Goal: Complete application form

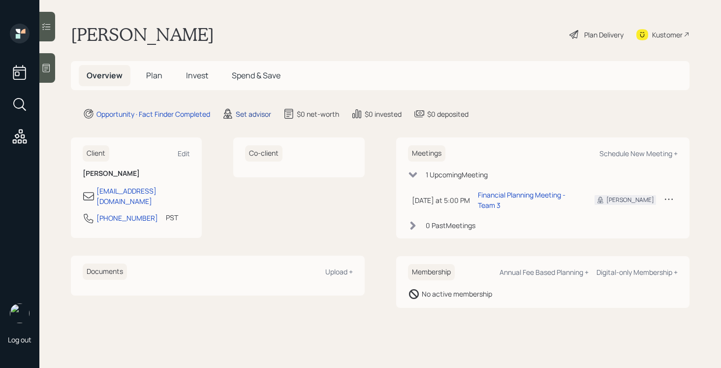
click at [249, 113] on div "Set advisor" at bounding box center [253, 114] width 35 height 10
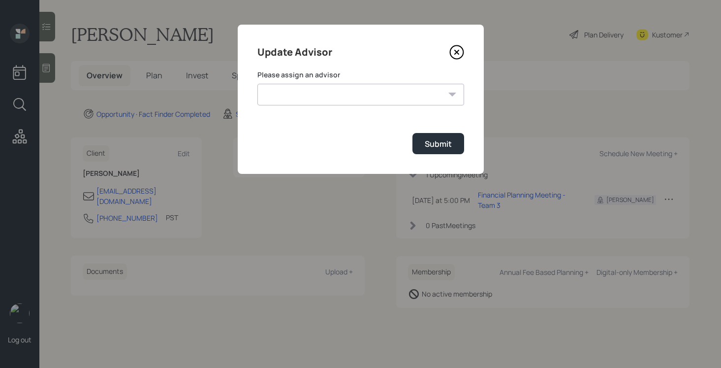
click at [316, 87] on select "[PERSON_NAME] [PERSON_NAME] [PERSON_NAME] End [PERSON_NAME] [PERSON_NAME] [PERS…" at bounding box center [360, 95] width 207 height 22
select select "bffa7908-1b2a-4c79-9bb6-f0ec9aed22d3"
click at [257, 84] on select "[PERSON_NAME] [PERSON_NAME] [PERSON_NAME] End [PERSON_NAME] [PERSON_NAME] [PERS…" at bounding box center [360, 95] width 207 height 22
click at [434, 139] on div "Submit" at bounding box center [438, 143] width 27 height 11
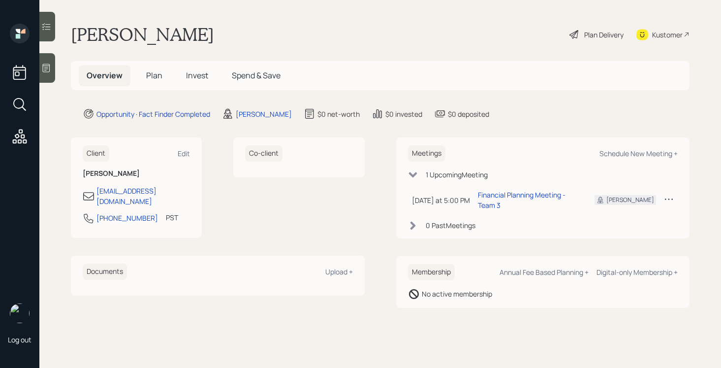
click at [147, 70] on span "Plan" at bounding box center [154, 75] width 16 height 11
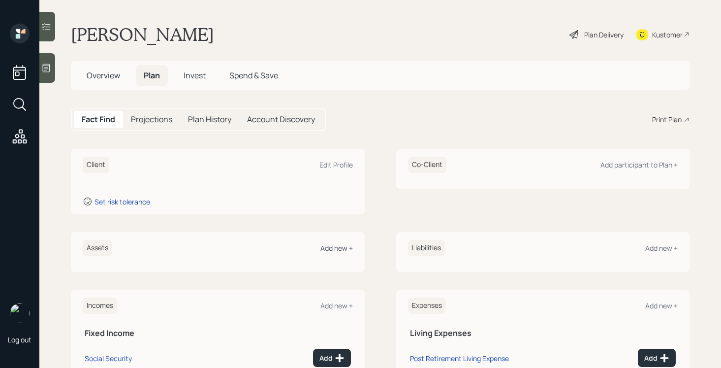
click at [332, 248] on div "Add new +" at bounding box center [336, 247] width 32 height 9
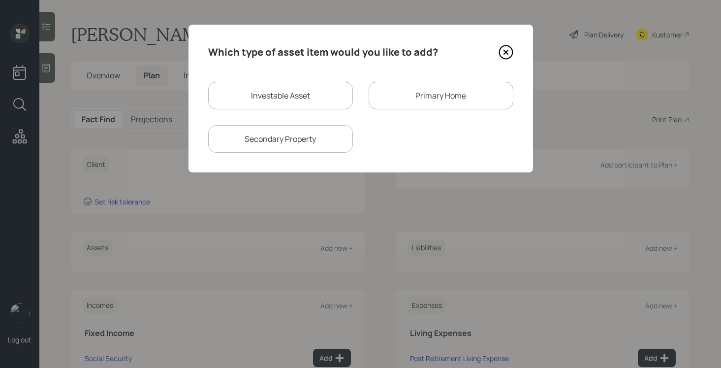
click at [277, 98] on div "Investable Asset" at bounding box center [280, 96] width 145 height 28
select select "taxable"
select select "balanced"
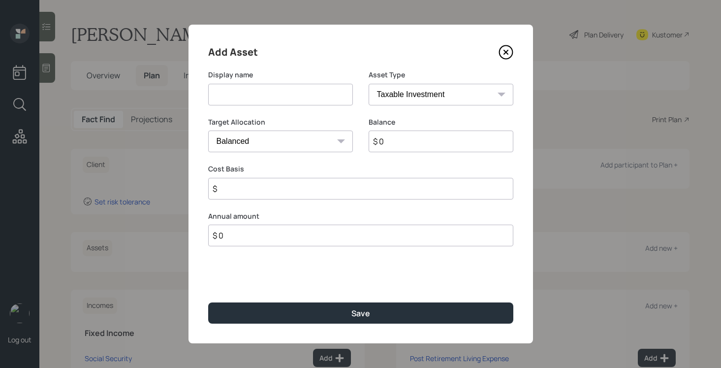
click at [277, 98] on input at bounding box center [280, 95] width 145 height 22
type input "Savings"
click at [401, 147] on input "$ 0" at bounding box center [440, 141] width 145 height 22
type input "$ 150,000"
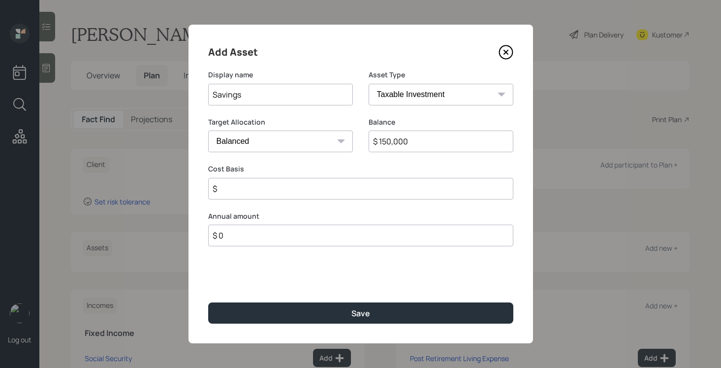
click at [455, 86] on select "SEP [PERSON_NAME] IRA 401(k) [PERSON_NAME] 401(k) 403(b) [PERSON_NAME] 403(b) 4…" at bounding box center [440, 95] width 145 height 22
select select "cash"
click at [368, 84] on select "SEP [PERSON_NAME] IRA 401(k) [PERSON_NAME] 401(k) 403(b) [PERSON_NAME] 403(b) 4…" at bounding box center [440, 95] width 145 height 22
type input "$"
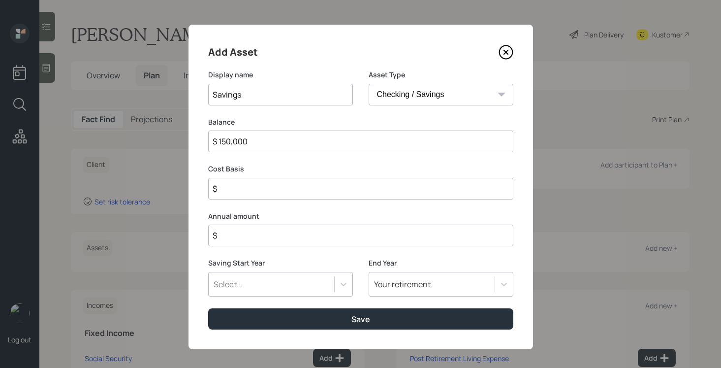
click at [341, 190] on input "$" at bounding box center [360, 189] width 305 height 22
type input "$ 150,000"
click at [329, 241] on input "$" at bounding box center [360, 235] width 305 height 22
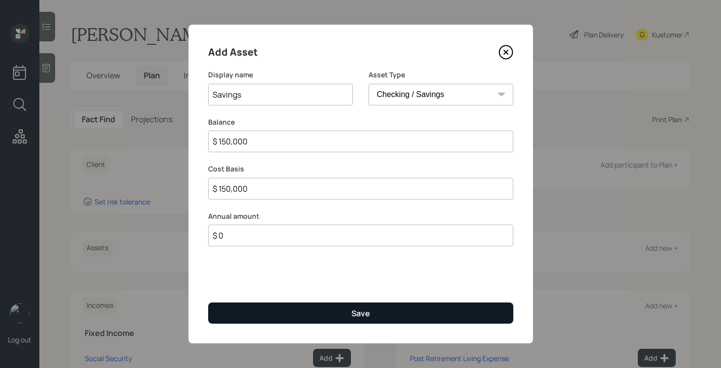
type input "$ 0"
click at [326, 314] on button "Save" at bounding box center [360, 312] width 305 height 21
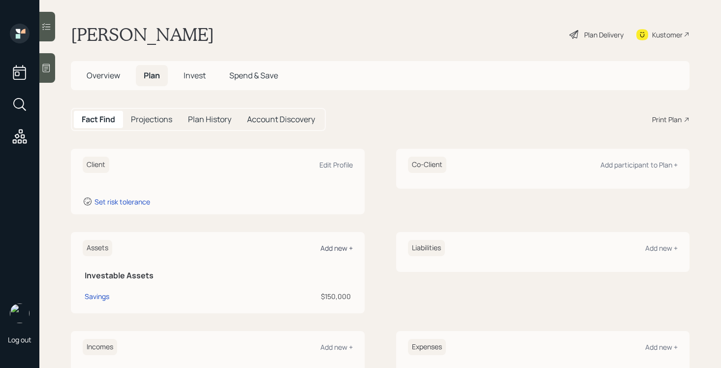
click at [338, 247] on div "Add new +" at bounding box center [336, 247] width 32 height 9
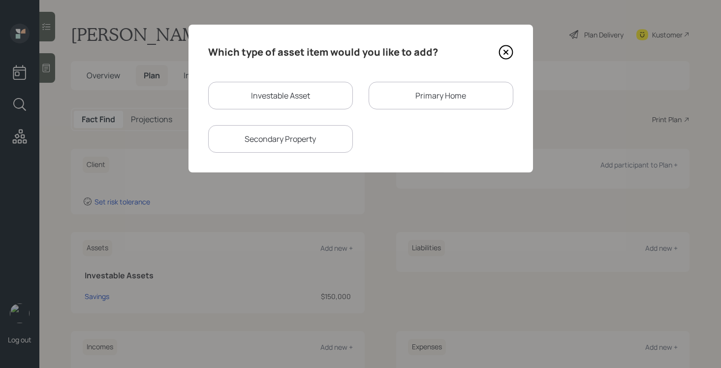
click at [277, 113] on div "Investable Asset Primary Home Secondary Property" at bounding box center [360, 117] width 305 height 71
click at [279, 105] on div "Investable Asset" at bounding box center [280, 96] width 145 height 28
select select "taxable"
select select "balanced"
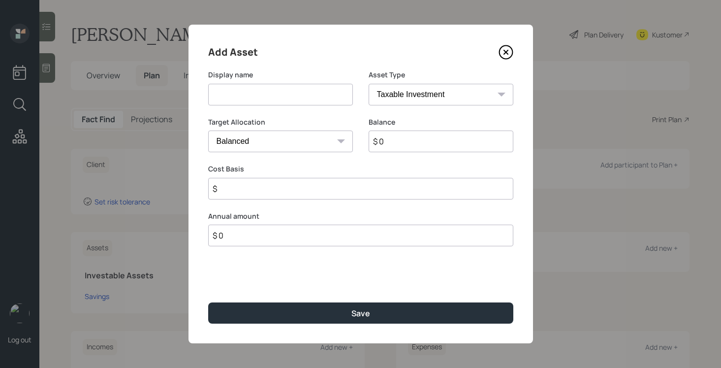
click at [279, 105] on div "Display name" at bounding box center [280, 93] width 145 height 47
click at [279, 100] on input at bounding box center [280, 95] width 145 height 22
type input "Current 401k"
click at [403, 96] on select "SEP [PERSON_NAME] IRA 401(k) [PERSON_NAME] 401(k) 403(b) [PERSON_NAME] 403(b) 4…" at bounding box center [440, 95] width 145 height 22
select select "company_sponsored"
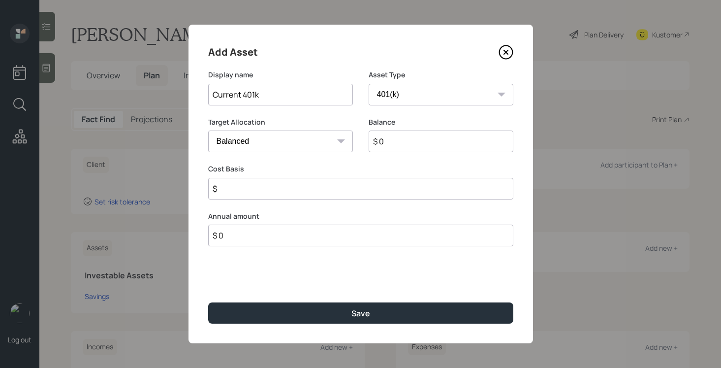
click at [368, 84] on select "SEP [PERSON_NAME] IRA 401(k) [PERSON_NAME] 401(k) 403(b) [PERSON_NAME] 403(b) 4…" at bounding box center [440, 95] width 145 height 22
click at [400, 144] on input "$ 0" at bounding box center [440, 141] width 145 height 22
type input "$ 30,000"
click at [294, 190] on input "number" at bounding box center [273, 189] width 130 height 22
type input "0"
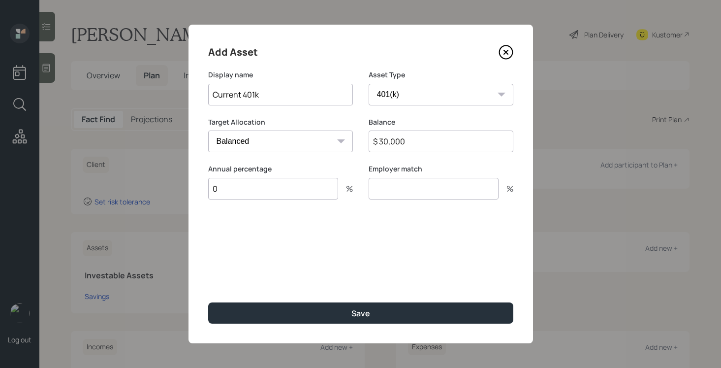
click at [377, 193] on input "number" at bounding box center [433, 189] width 130 height 22
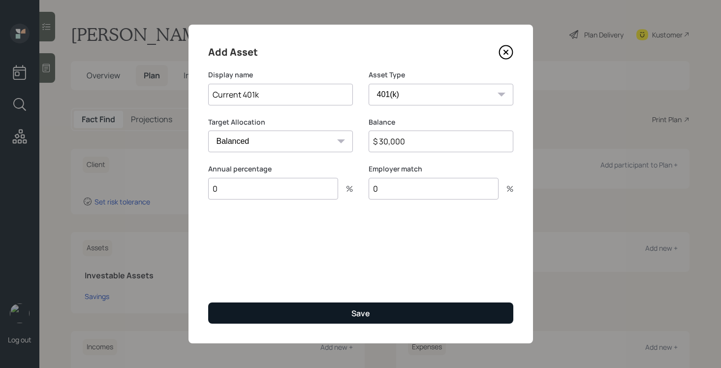
type input "0"
click at [342, 318] on button "Save" at bounding box center [360, 312] width 305 height 21
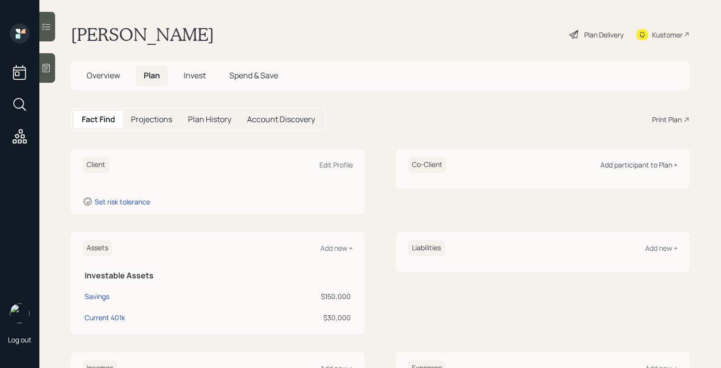
click at [663, 161] on div "Add participant to Plan +" at bounding box center [638, 164] width 77 height 9
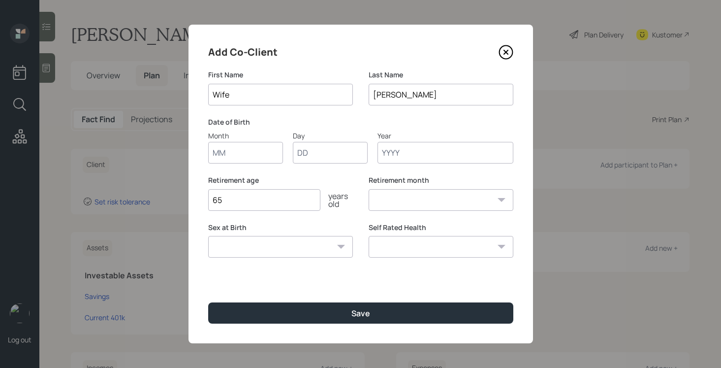
type input "Wife"
click at [257, 154] on input "Month" at bounding box center [245, 153] width 75 height 22
type input "01"
type input "1965"
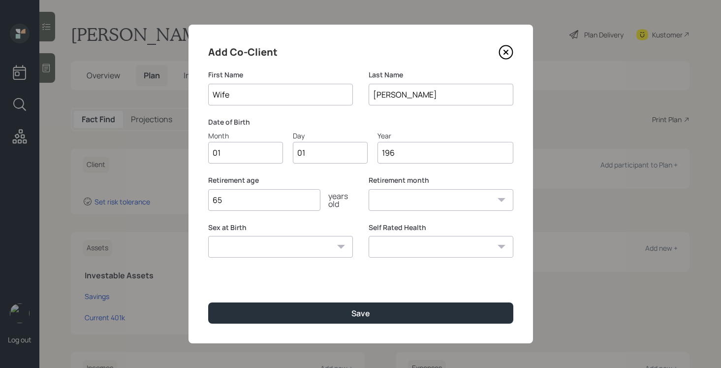
select select "1"
type input "1965"
click at [244, 246] on select "[DEMOGRAPHIC_DATA] [DEMOGRAPHIC_DATA] Other / Prefer not to say" at bounding box center [280, 247] width 145 height 22
select select "[DEMOGRAPHIC_DATA]"
click at [208, 236] on select "[DEMOGRAPHIC_DATA] [DEMOGRAPHIC_DATA] Other / Prefer not to say" at bounding box center [280, 247] width 145 height 22
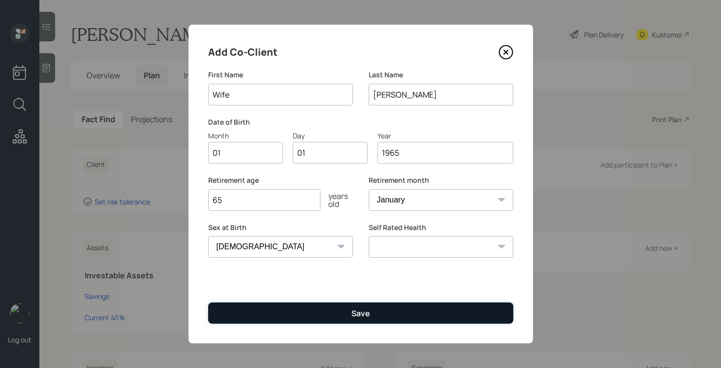
click at [240, 310] on button "Save" at bounding box center [360, 312] width 305 height 21
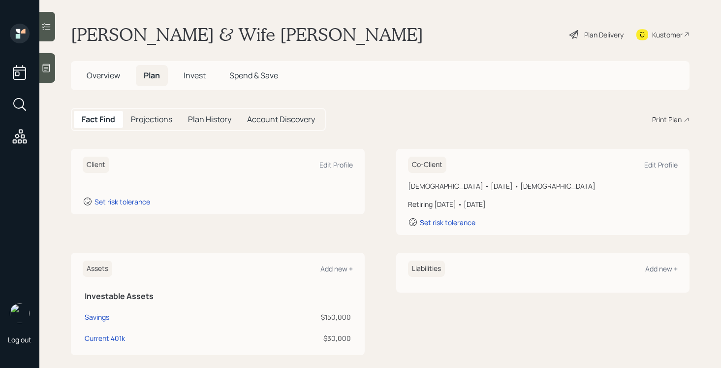
scroll to position [225, 0]
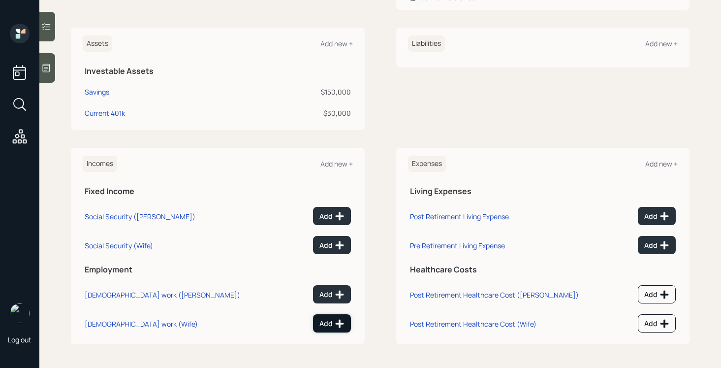
click at [330, 325] on div "Add" at bounding box center [331, 323] width 25 height 10
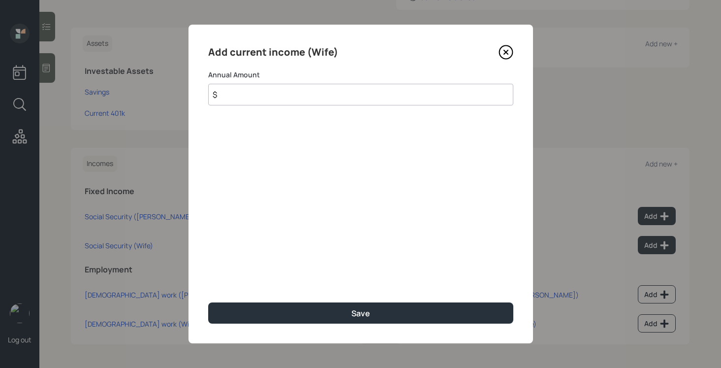
click at [295, 98] on input "$" at bounding box center [360, 95] width 305 height 22
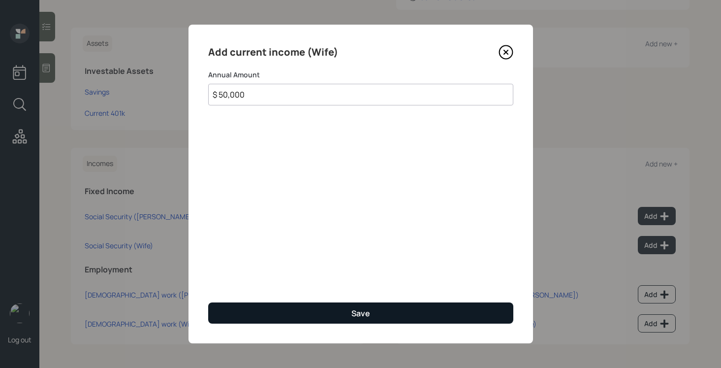
type input "$ 50,000"
click at [330, 311] on button "Save" at bounding box center [360, 312] width 305 height 21
